Goal: Transaction & Acquisition: Purchase product/service

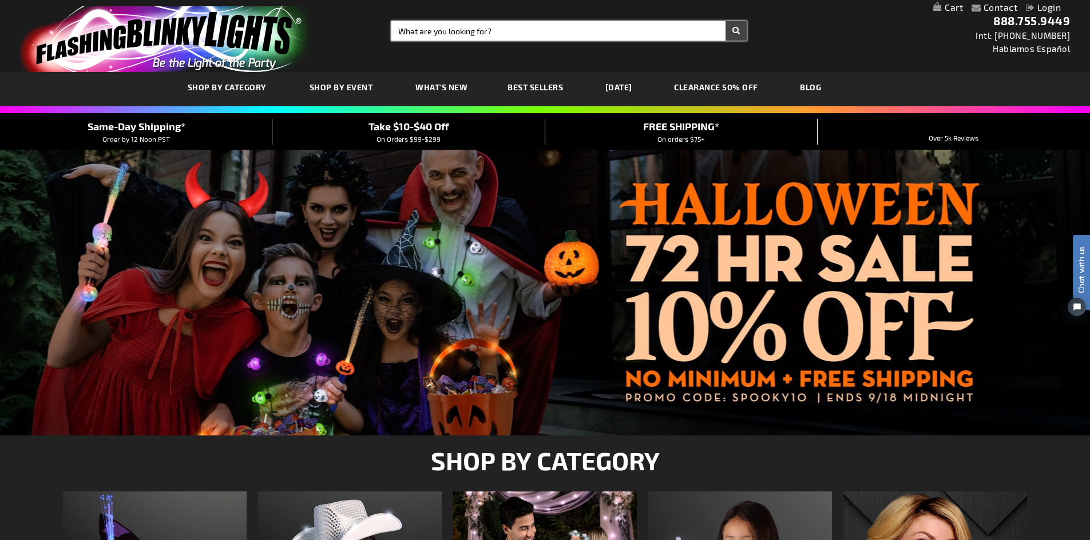
click at [476, 27] on input "Search" at bounding box center [568, 30] width 355 height 19
type input "leis"
click at [725, 21] on button "Search" at bounding box center [735, 30] width 21 height 19
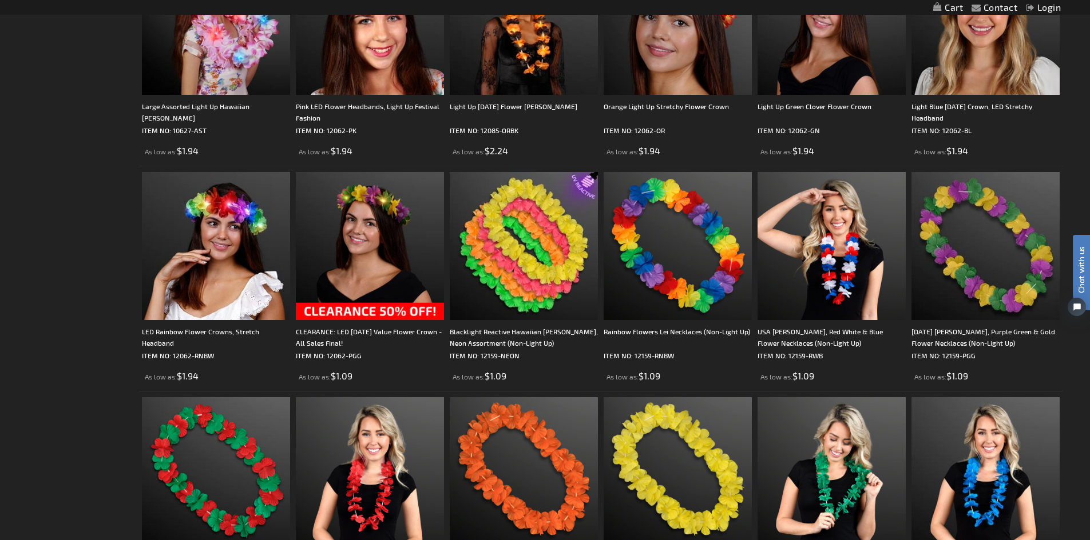
scroll to position [1201, 0]
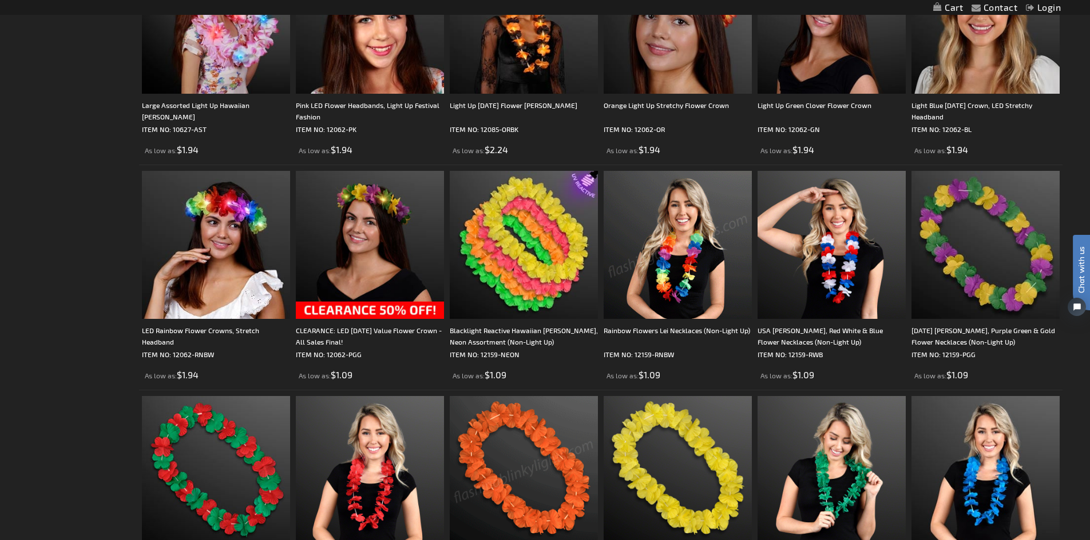
click at [522, 450] on img at bounding box center [524, 470] width 148 height 148
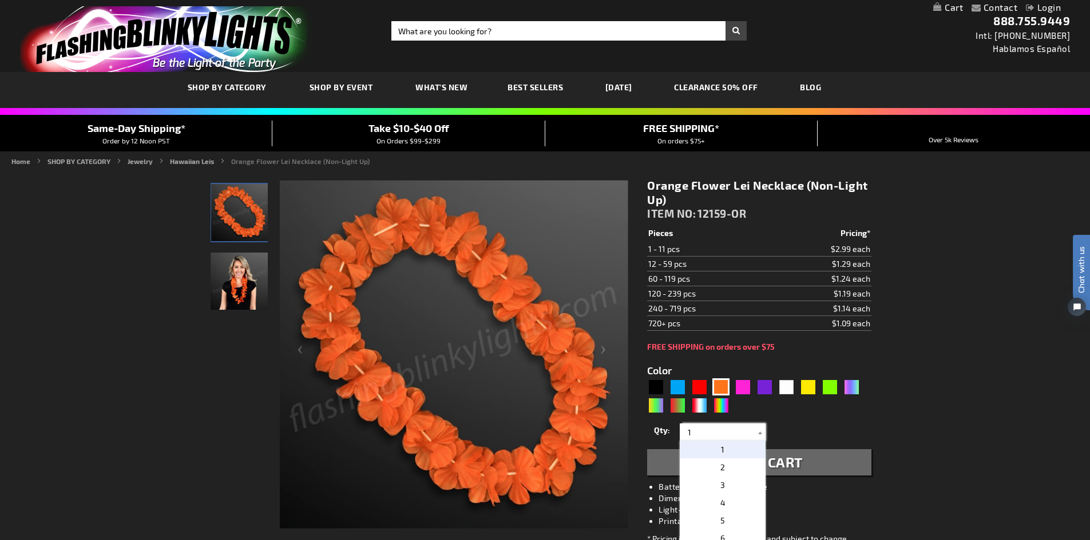
drag, startPoint x: 690, startPoint y: 429, endPoint x: 675, endPoint y: 430, distance: 14.3
click at [675, 430] on div "Qty 1 2 3 4 5 6 7 8 9 10 11 12 24 36 48 60 72 84 96 108 120 132 144 156 168" at bounding box center [759, 432] width 224 height 23
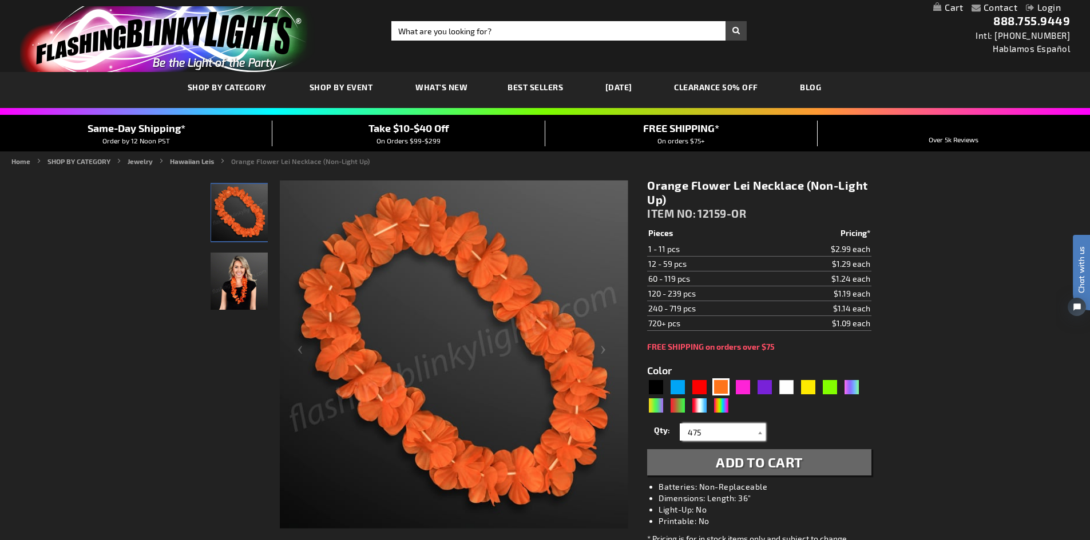
type input "475"
click at [753, 464] on span "Add to Cart" at bounding box center [758, 462] width 87 height 17
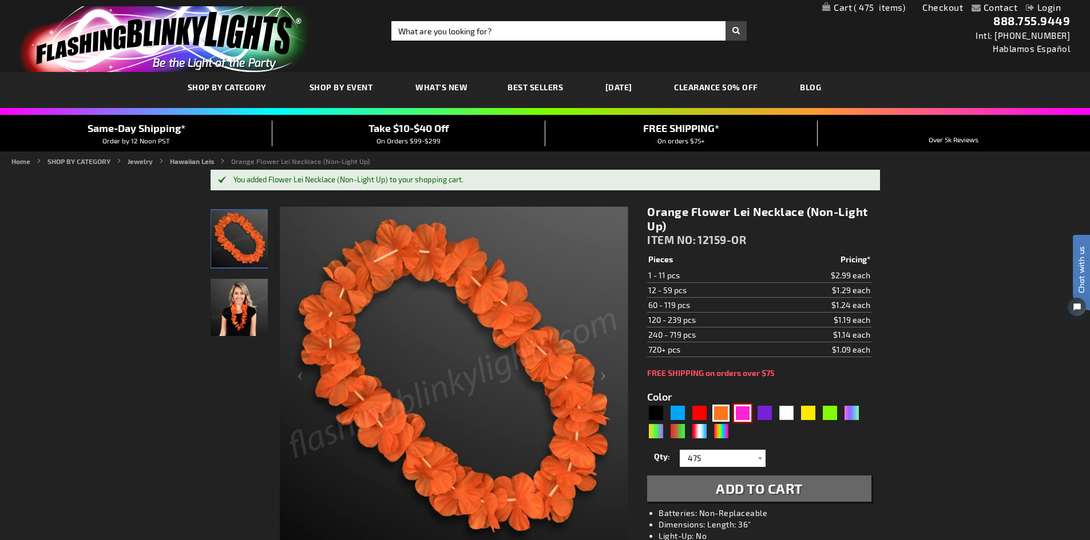
click at [748, 415] on div "Pink" at bounding box center [742, 413] width 17 height 17
type input "5639"
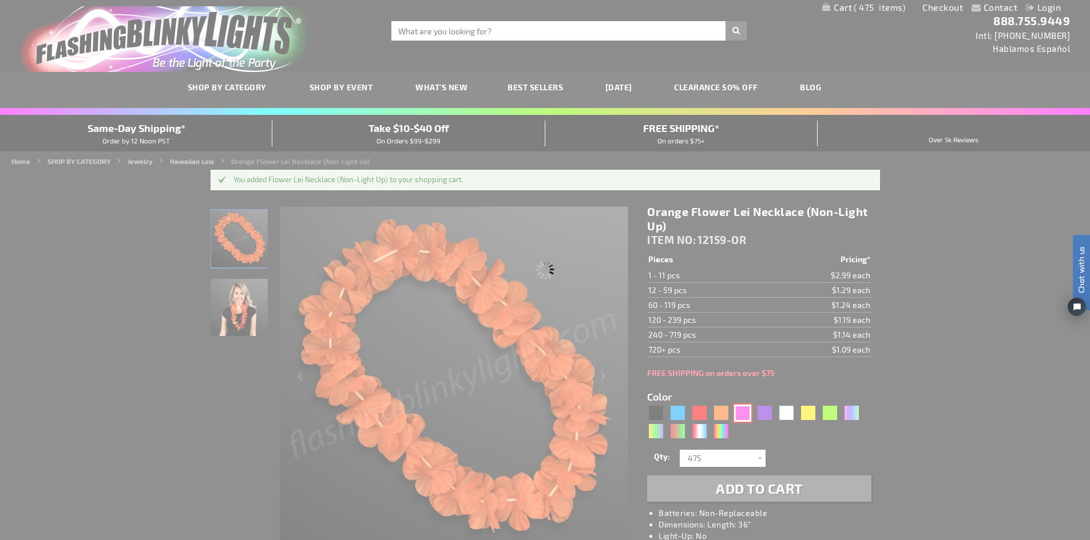
type input "12159-PK"
type input "Customize - Pink Flower Lei Necklace (Non-Light Up) - ITEM NO: 12159-PK"
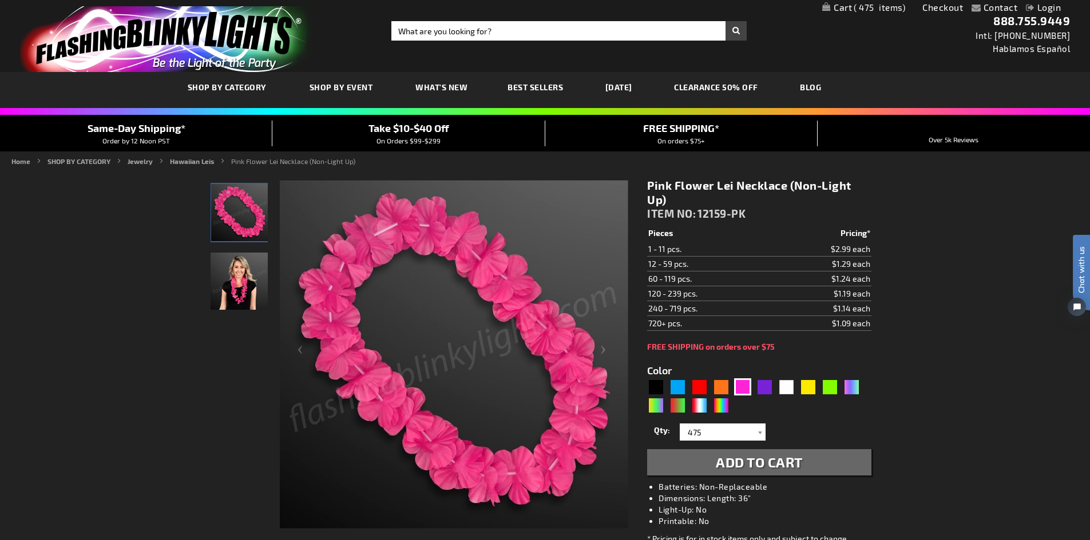
click at [769, 468] on span "Add to Cart" at bounding box center [758, 462] width 87 height 17
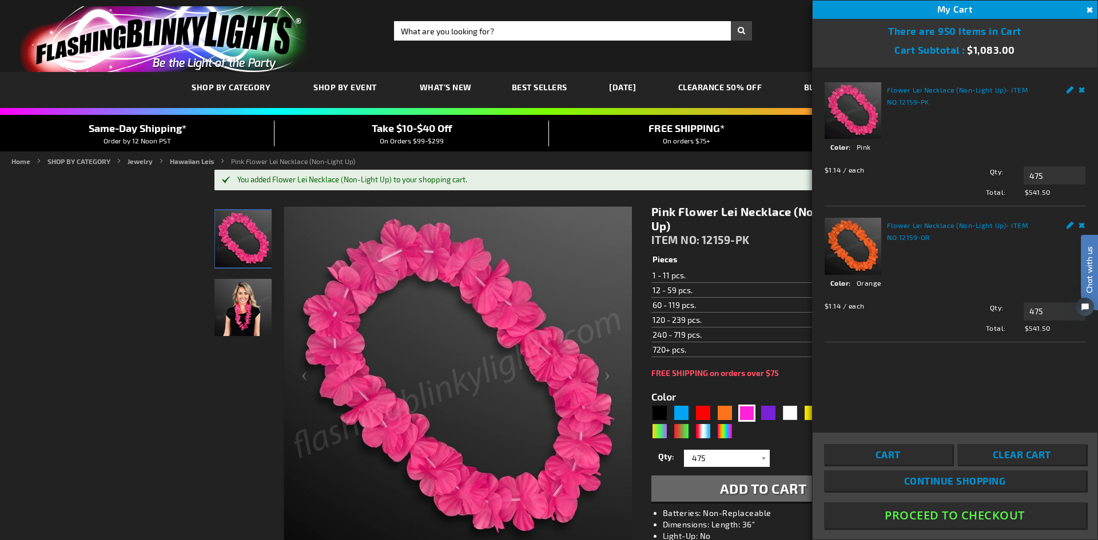
click at [1087, 14] on button "Close" at bounding box center [1089, 10] width 13 height 13
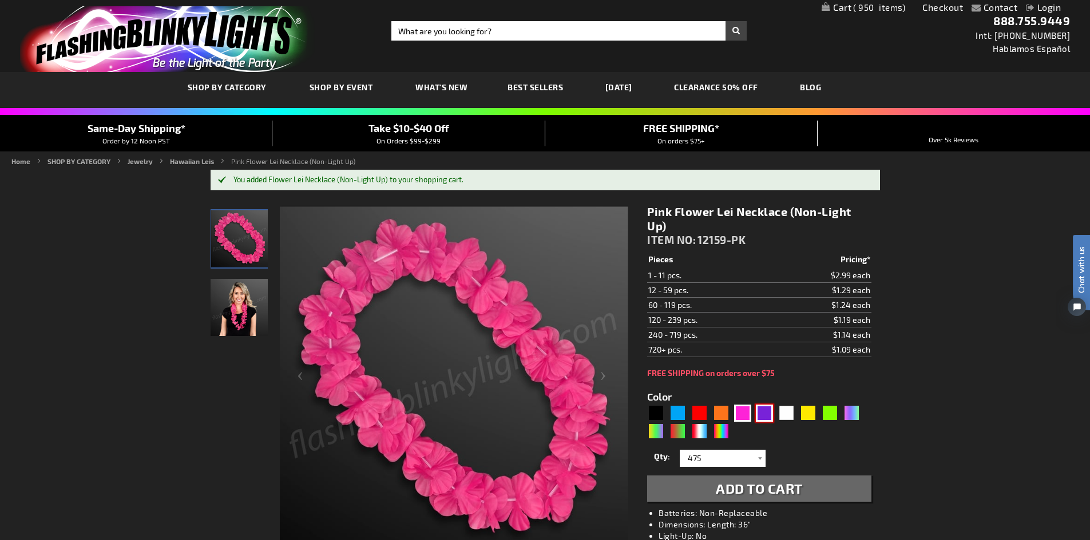
click at [762, 415] on div "Purple" at bounding box center [764, 413] width 17 height 17
type input "5640"
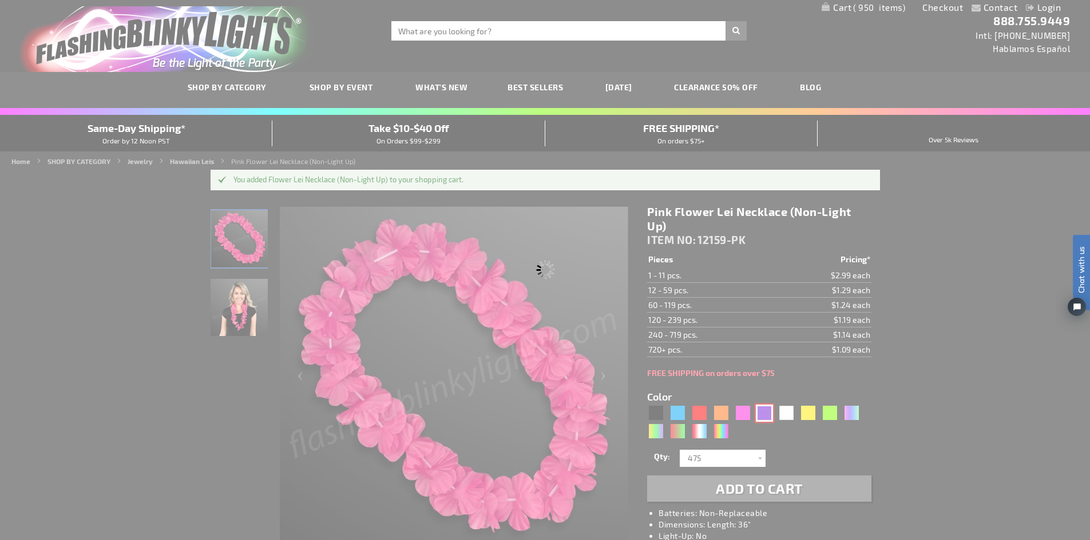
type input "12159-PR"
type input "Customize - Purple Flower Lei Necklace (Non-Light Up) - ITEM NO: 12159-PR"
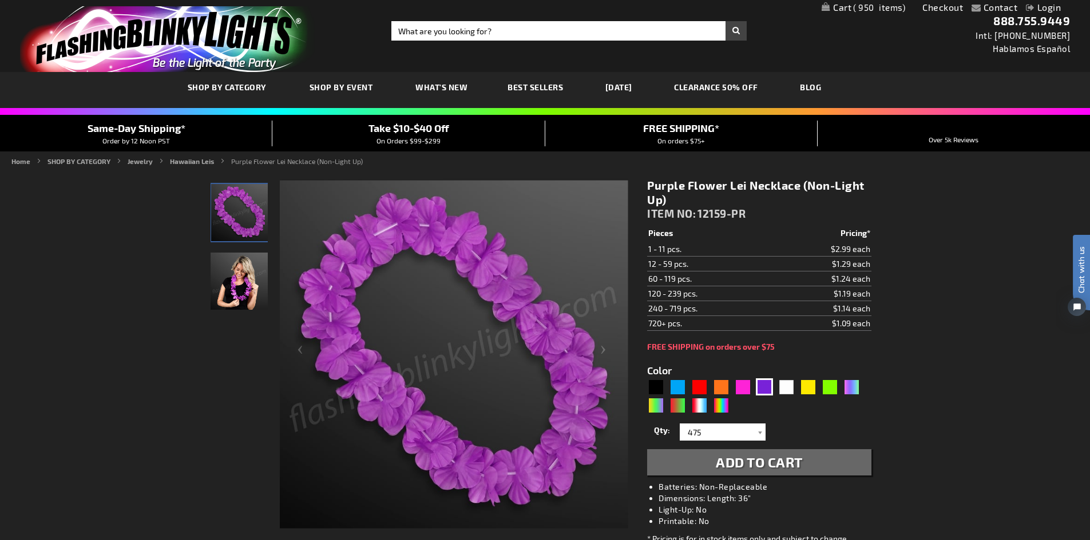
click at [725, 470] on span "Add to Cart" at bounding box center [758, 462] width 87 height 17
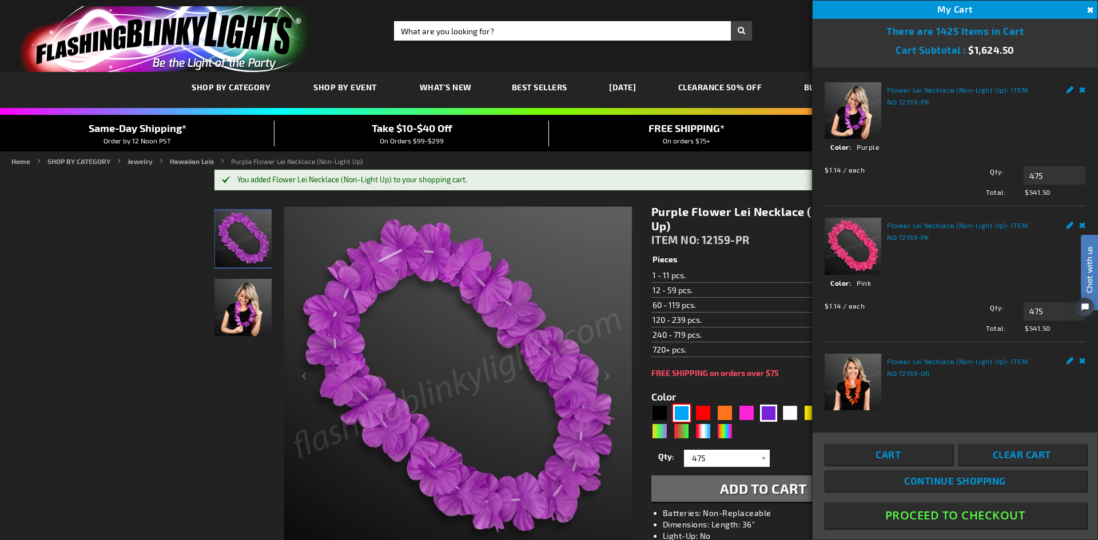
click at [683, 411] on div "Blue" at bounding box center [681, 413] width 17 height 17
type input "5629"
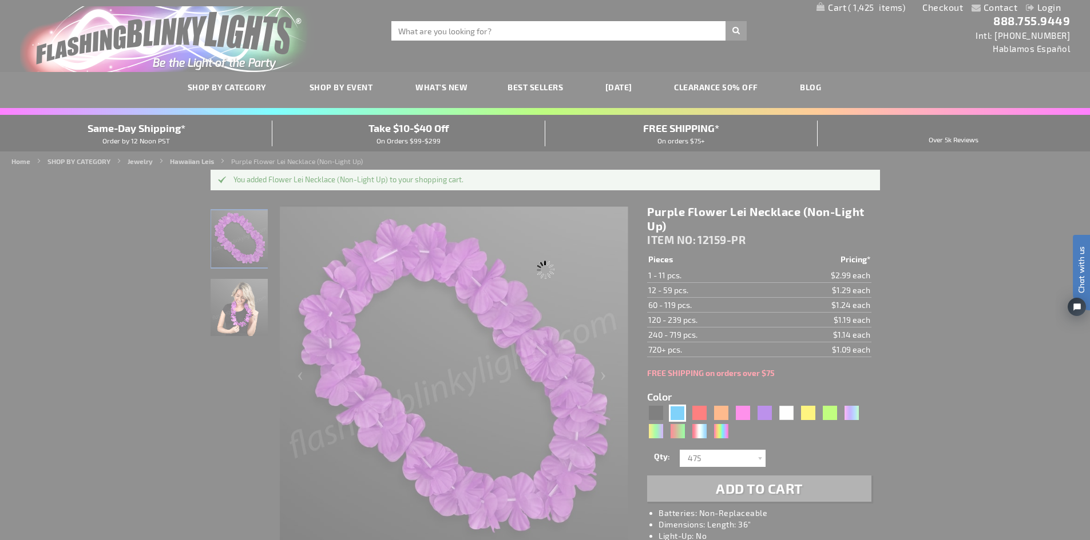
type input "12159-BL"
type input "Customize - Blue Flower Lei Necklace (Non-Light Up) - ITEM NO: 12159-BL"
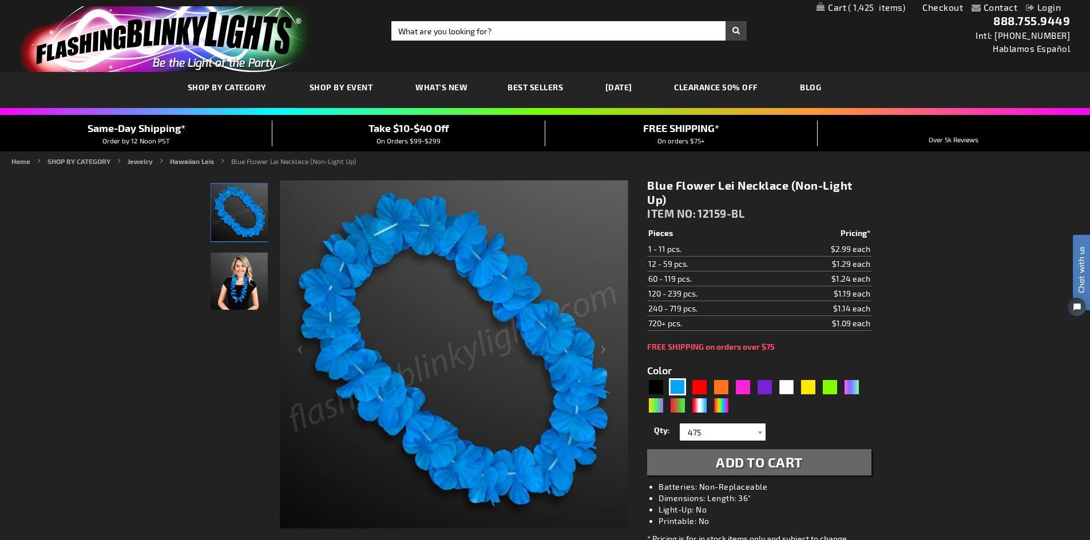
click at [766, 462] on span "Add to Cart" at bounding box center [758, 462] width 87 height 17
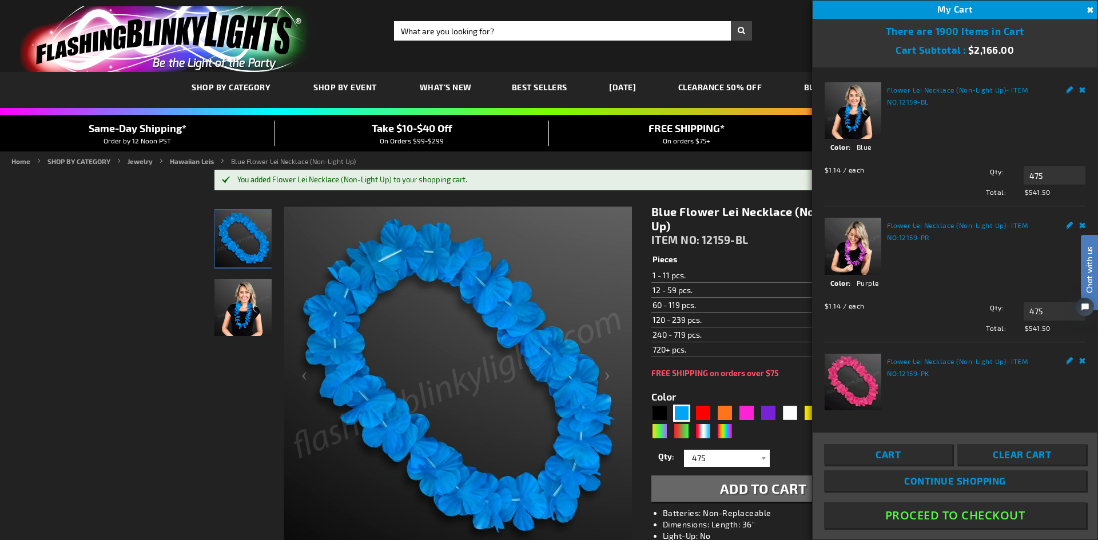
click at [771, 385] on form "Color 5629" at bounding box center [763, 440] width 224 height 124
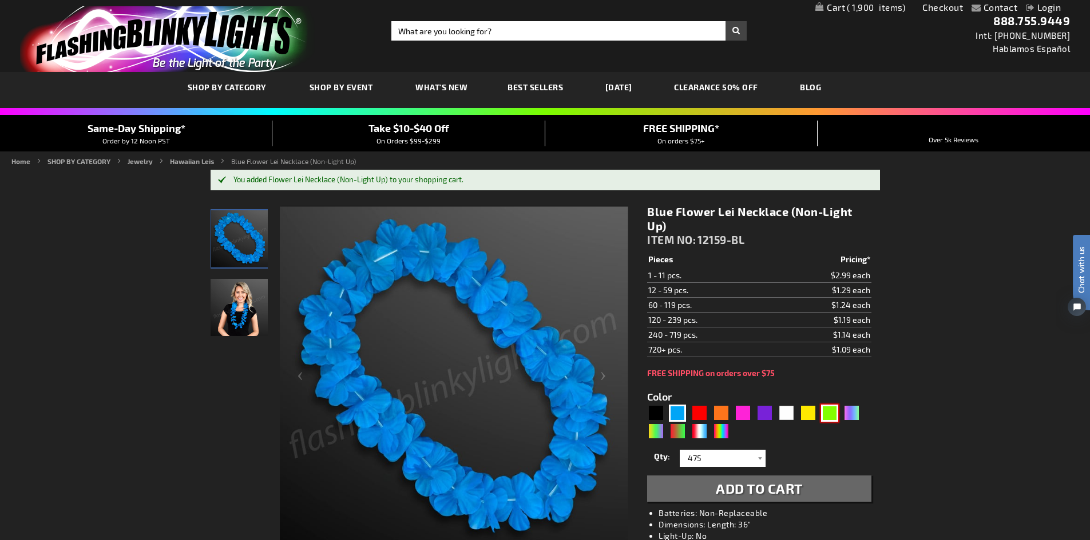
click at [833, 413] on div "Green" at bounding box center [829, 413] width 17 height 17
type input "5648"
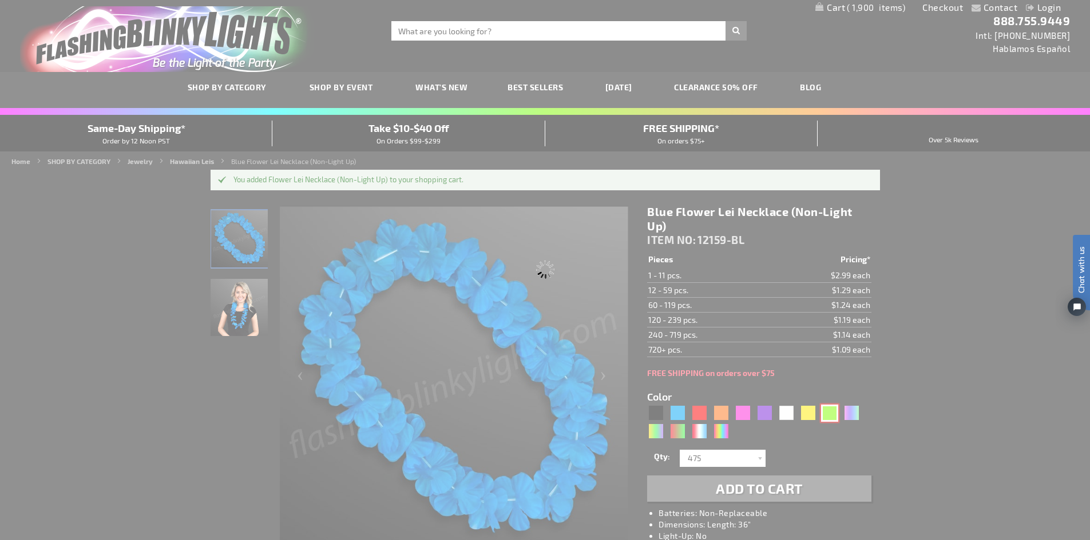
type input "12159-GN"
type input "Customize - Green Flower Lei Necklace (Non-Light Up) - ITEM NO: 12159-GN"
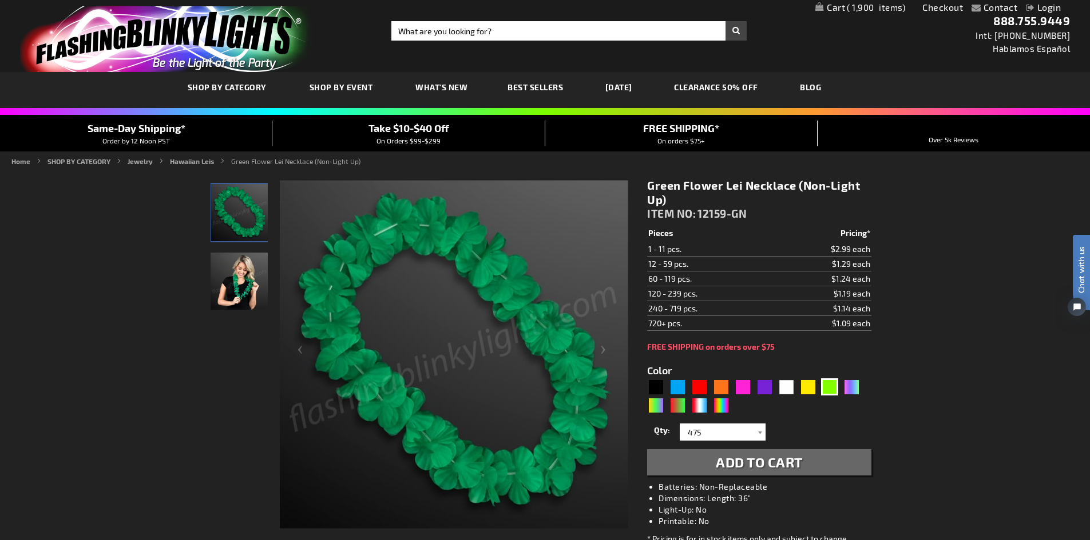
click at [728, 459] on span "Add to Cart" at bounding box center [758, 462] width 87 height 17
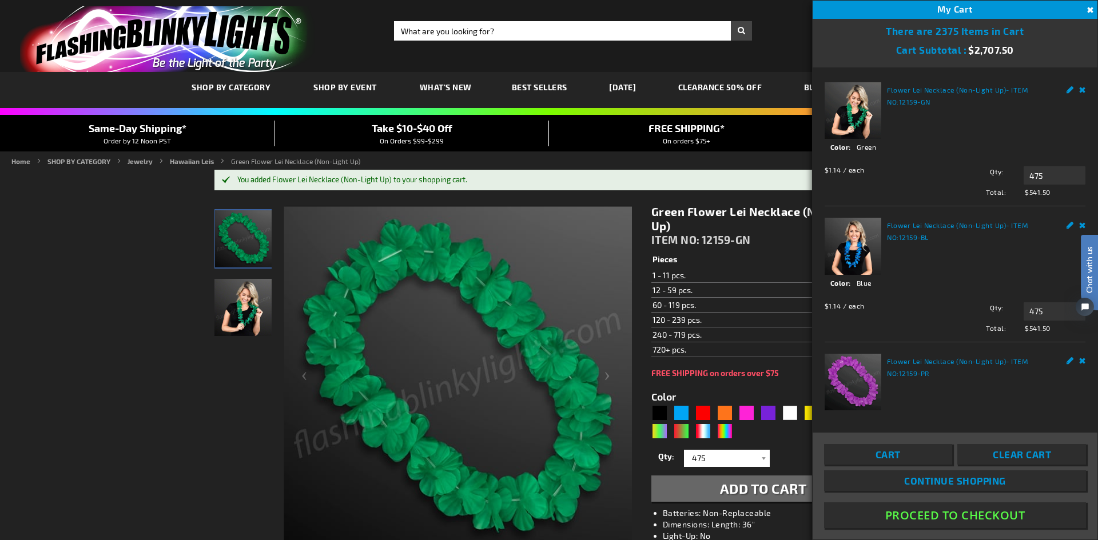
click at [906, 458] on link "Cart" at bounding box center [888, 454] width 128 height 21
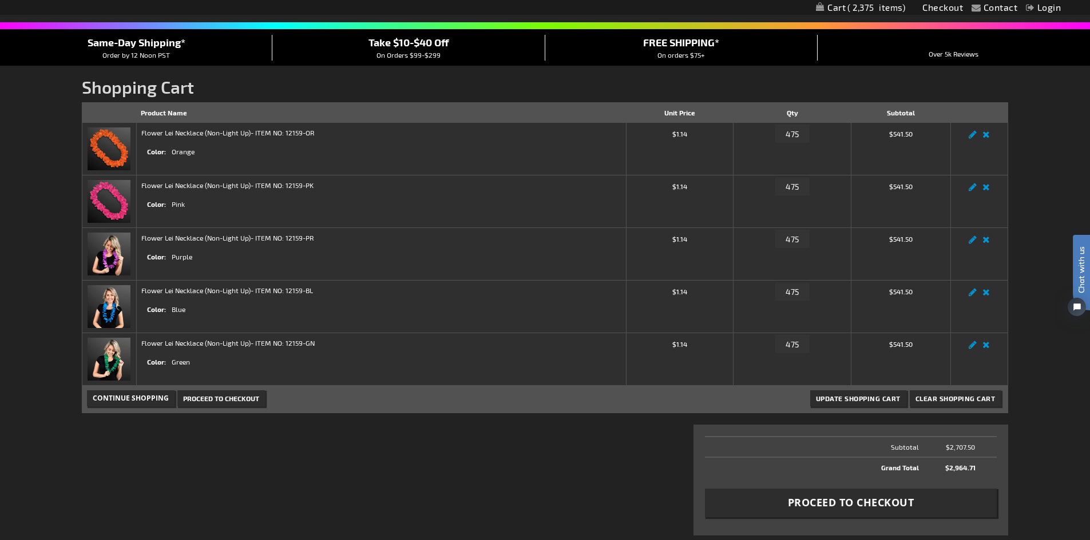
scroll to position [57, 0]
